Goal: Use online tool/utility: Utilize a website feature to perform a specific function

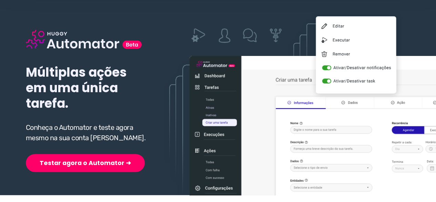
scroll to position [69, 0]
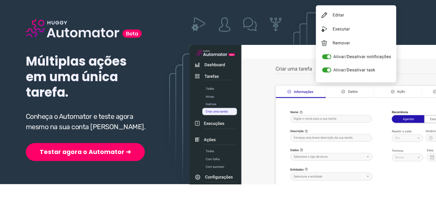
click at [69, 135] on div "Múltiplas ações em uma única tarefa. Conheça o Automator e teste agora mesmo na…" at bounding box center [87, 79] width 123 height 164
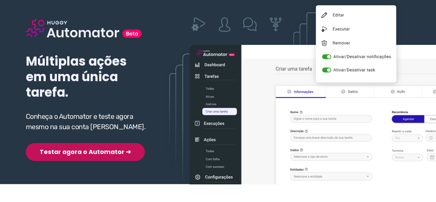
click at [93, 154] on button "Testar agora o Automator ➜" at bounding box center [85, 152] width 119 height 18
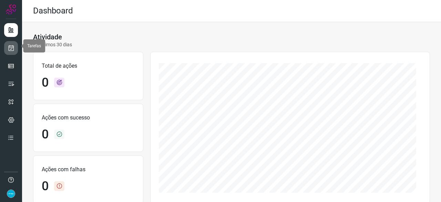
click at [14, 46] on icon at bounding box center [11, 47] width 7 height 7
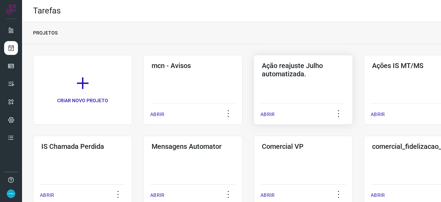
click at [271, 115] on p "ABRIR" at bounding box center [268, 114] width 14 height 7
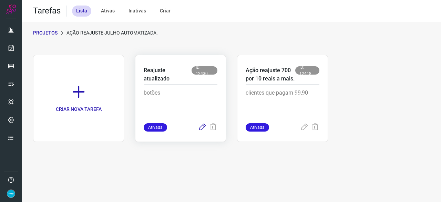
click at [204, 125] on icon at bounding box center [202, 127] width 8 height 8
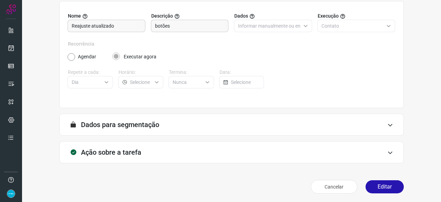
scroll to position [67, 0]
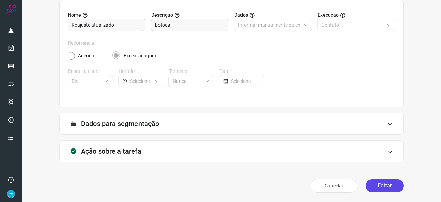
click at [385, 186] on button "Editar" at bounding box center [385, 185] width 38 height 13
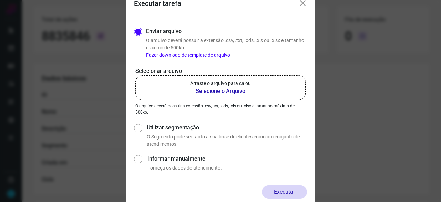
click at [216, 89] on b "Selecione o Arquivo" at bounding box center [220, 91] width 61 height 8
click at [0, 0] on input "Arraste o arquivo para cá ou Selecione o Arquivo" at bounding box center [0, 0] width 0 height 0
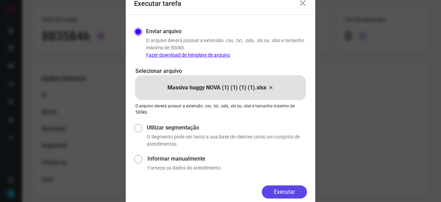
click at [277, 192] on button "Executar" at bounding box center [284, 191] width 45 height 13
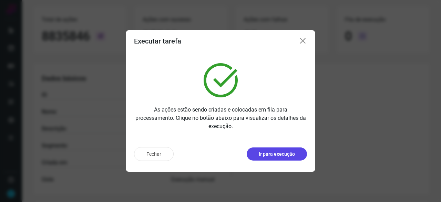
click at [270, 157] on button "Ir para execução" at bounding box center [277, 153] width 60 height 13
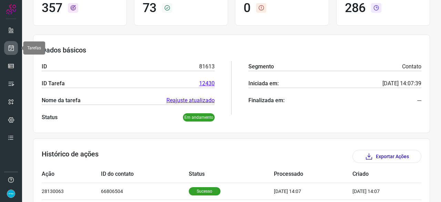
click at [11, 48] on icon at bounding box center [11, 47] width 7 height 7
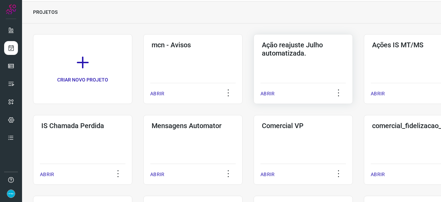
click at [272, 93] on p "ABRIR" at bounding box center [268, 93] width 14 height 7
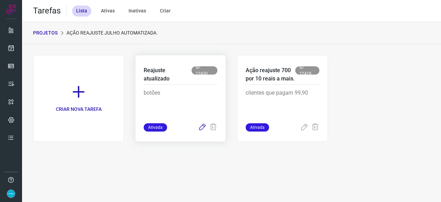
click at [203, 126] on icon at bounding box center [202, 127] width 8 height 8
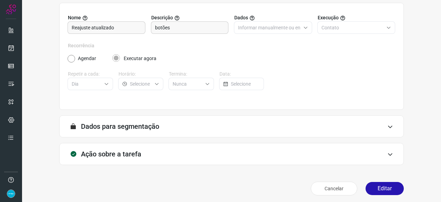
scroll to position [67, 0]
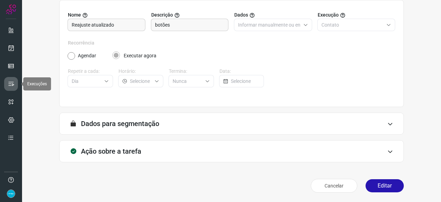
click at [11, 82] on icon at bounding box center [11, 83] width 7 height 7
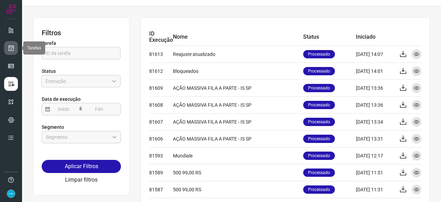
click at [13, 46] on icon at bounding box center [11, 47] width 7 height 7
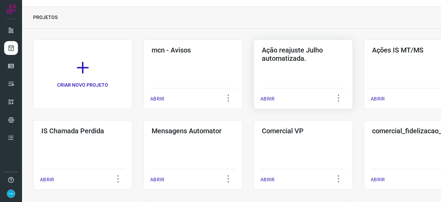
click at [267, 96] on p "ABRIR" at bounding box center [268, 98] width 14 height 7
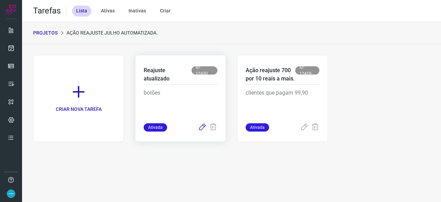
click at [203, 126] on icon at bounding box center [202, 127] width 8 height 8
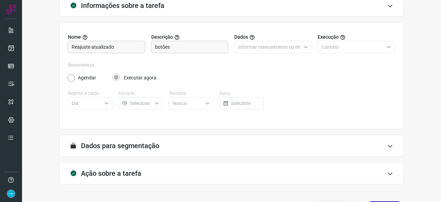
scroll to position [67, 0]
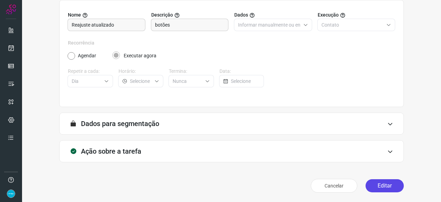
click at [373, 187] on button "Editar" at bounding box center [385, 185] width 38 height 13
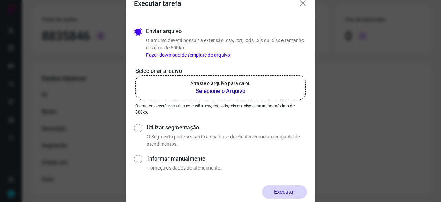
click at [206, 91] on b "Selecione o Arquivo" at bounding box center [220, 91] width 61 height 8
click at [0, 0] on input "Arraste o arquivo para cá ou Selecione o Arquivo" at bounding box center [0, 0] width 0 height 0
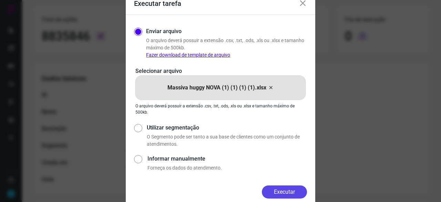
click at [283, 191] on button "Executar" at bounding box center [284, 191] width 45 height 13
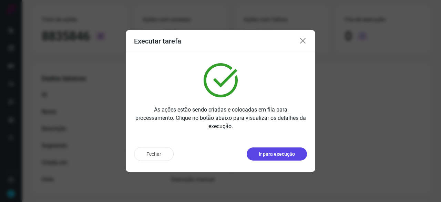
click at [288, 152] on p "Ir para execução" at bounding box center [277, 153] width 36 height 7
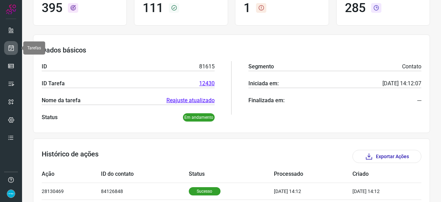
click at [15, 46] on link at bounding box center [11, 48] width 14 height 14
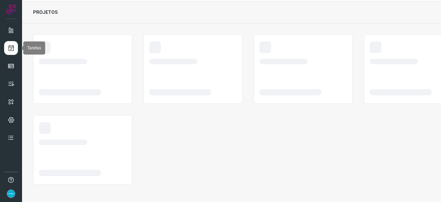
scroll to position [21, 0]
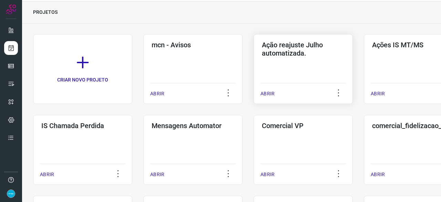
click at [268, 95] on p "ABRIR" at bounding box center [268, 93] width 14 height 7
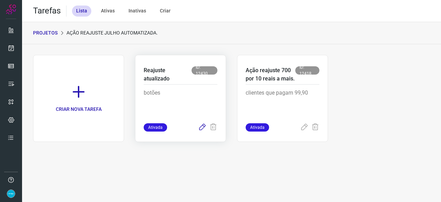
click at [203, 126] on icon at bounding box center [202, 127] width 8 height 8
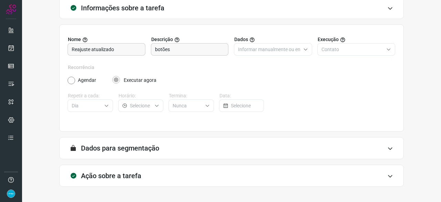
scroll to position [67, 0]
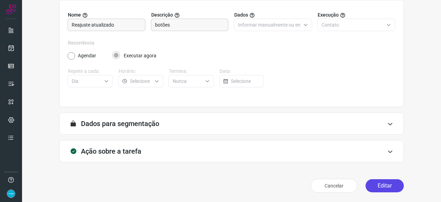
click at [388, 189] on button "Editar" at bounding box center [385, 185] width 38 height 13
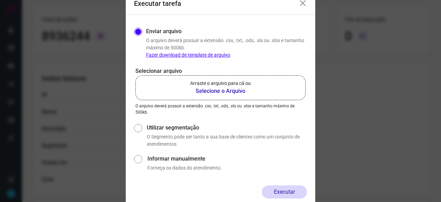
click at [217, 89] on b "Selecione o Arquivo" at bounding box center [220, 91] width 61 height 8
click at [0, 0] on input "Arraste o arquivo para cá ou Selecione o Arquivo" at bounding box center [0, 0] width 0 height 0
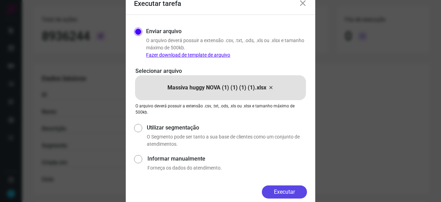
click at [281, 191] on button "Executar" at bounding box center [284, 191] width 45 height 13
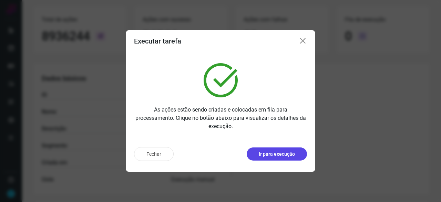
click at [294, 154] on p "Ir para execução" at bounding box center [277, 153] width 36 height 7
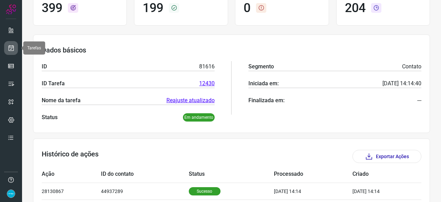
click at [16, 48] on link at bounding box center [11, 48] width 14 height 14
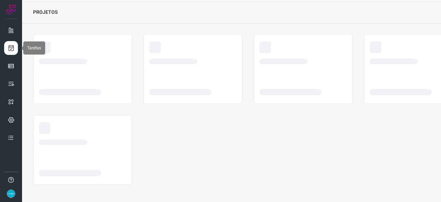
scroll to position [21, 0]
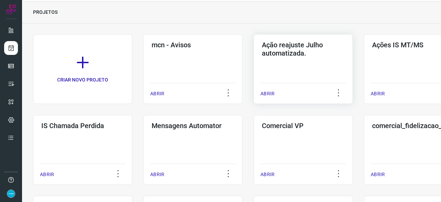
click at [272, 92] on p "ABRIR" at bounding box center [268, 93] width 14 height 7
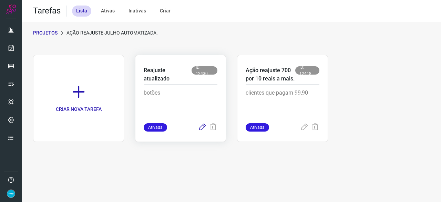
click at [202, 127] on icon at bounding box center [202, 127] width 8 height 8
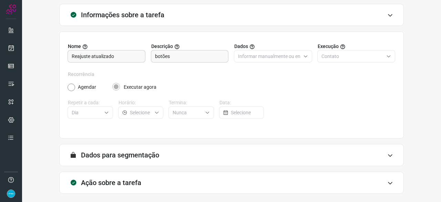
scroll to position [67, 0]
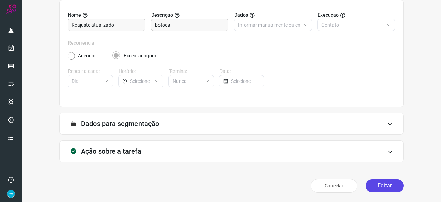
click at [373, 185] on button "Editar" at bounding box center [385, 185] width 38 height 13
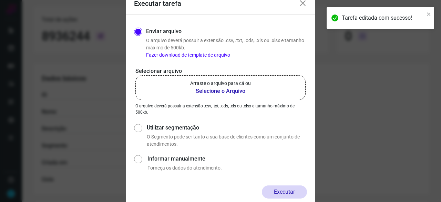
click at [205, 91] on b "Selecione o Arquivo" at bounding box center [220, 91] width 61 height 8
click at [0, 0] on input "Arraste o arquivo para cá ou Selecione o Arquivo" at bounding box center [0, 0] width 0 height 0
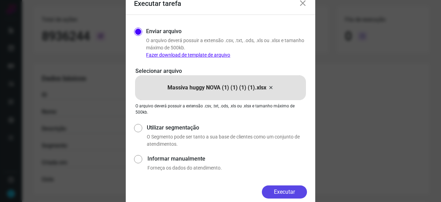
click at [283, 190] on button "Executar" at bounding box center [284, 191] width 45 height 13
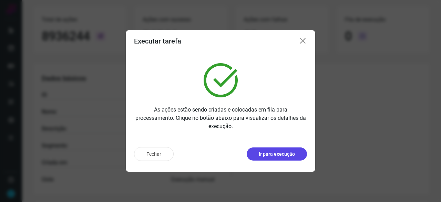
click at [271, 156] on p "Ir para execução" at bounding box center [277, 153] width 36 height 7
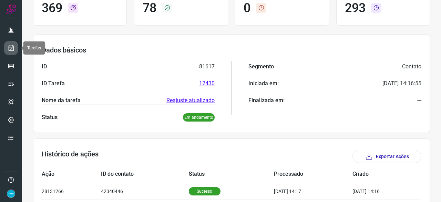
click at [12, 45] on icon at bounding box center [11, 47] width 7 height 7
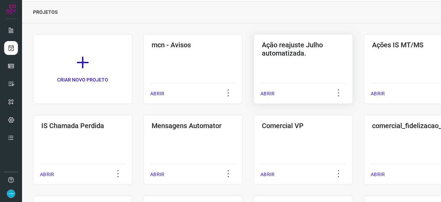
click at [267, 91] on p "ABRIR" at bounding box center [268, 93] width 14 height 7
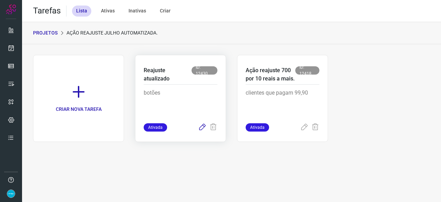
click at [206, 125] on icon at bounding box center [202, 127] width 8 height 8
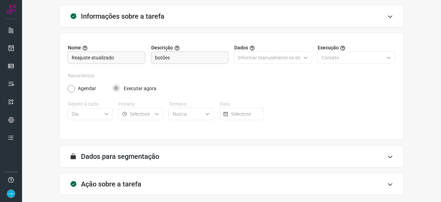
scroll to position [67, 0]
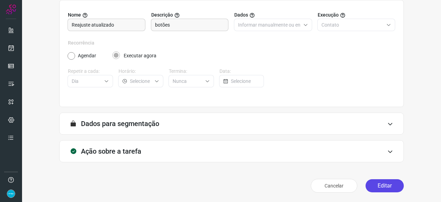
click at [371, 189] on button "Editar" at bounding box center [385, 185] width 38 height 13
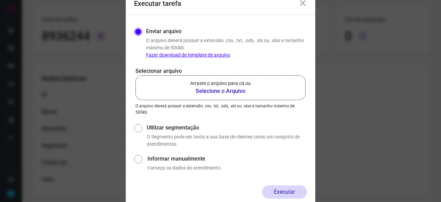
click at [212, 90] on b "Selecione o Arquivo" at bounding box center [220, 91] width 61 height 8
click at [0, 0] on input "Arraste o arquivo para cá ou Selecione o Arquivo" at bounding box center [0, 0] width 0 height 0
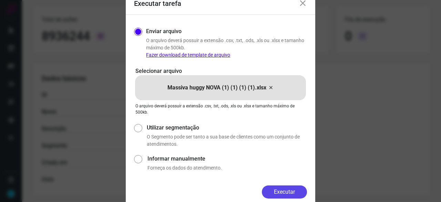
click at [283, 191] on button "Executar" at bounding box center [284, 191] width 45 height 13
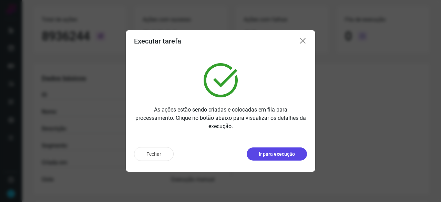
click at [281, 153] on p "Ir para execução" at bounding box center [277, 153] width 36 height 7
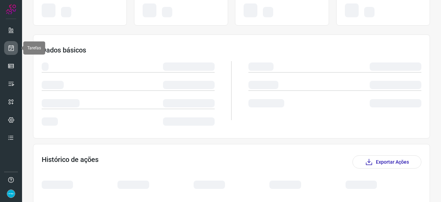
click at [12, 46] on icon at bounding box center [11, 47] width 7 height 7
